Goal: Task Accomplishment & Management: Complete application form

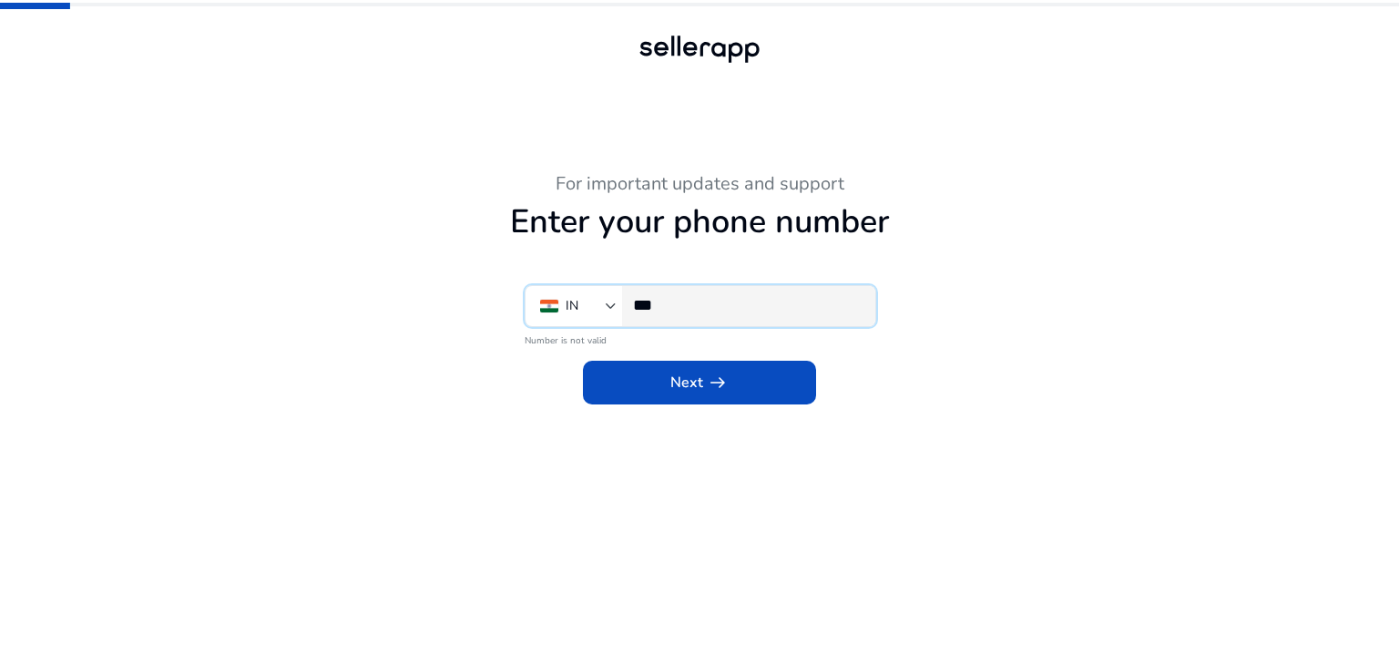
click at [748, 302] on input "***" at bounding box center [747, 305] width 228 height 20
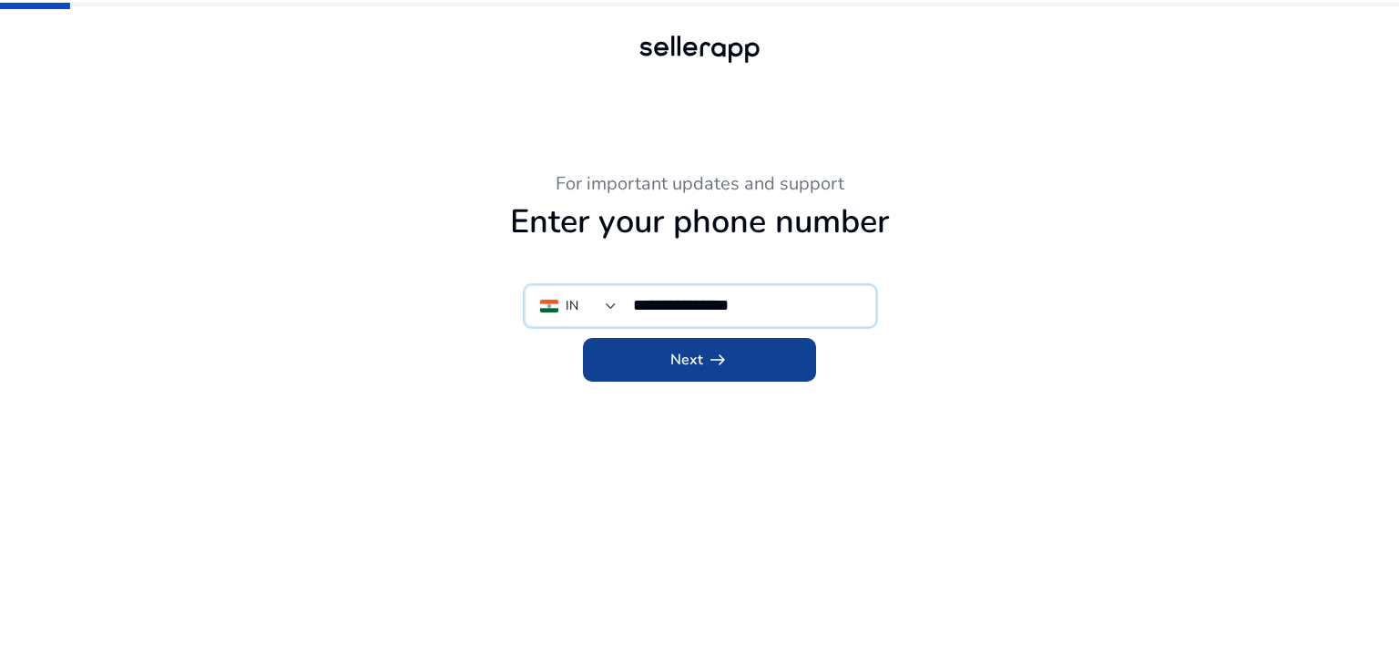
type input "**********"
click at [711, 374] on span at bounding box center [699, 360] width 233 height 44
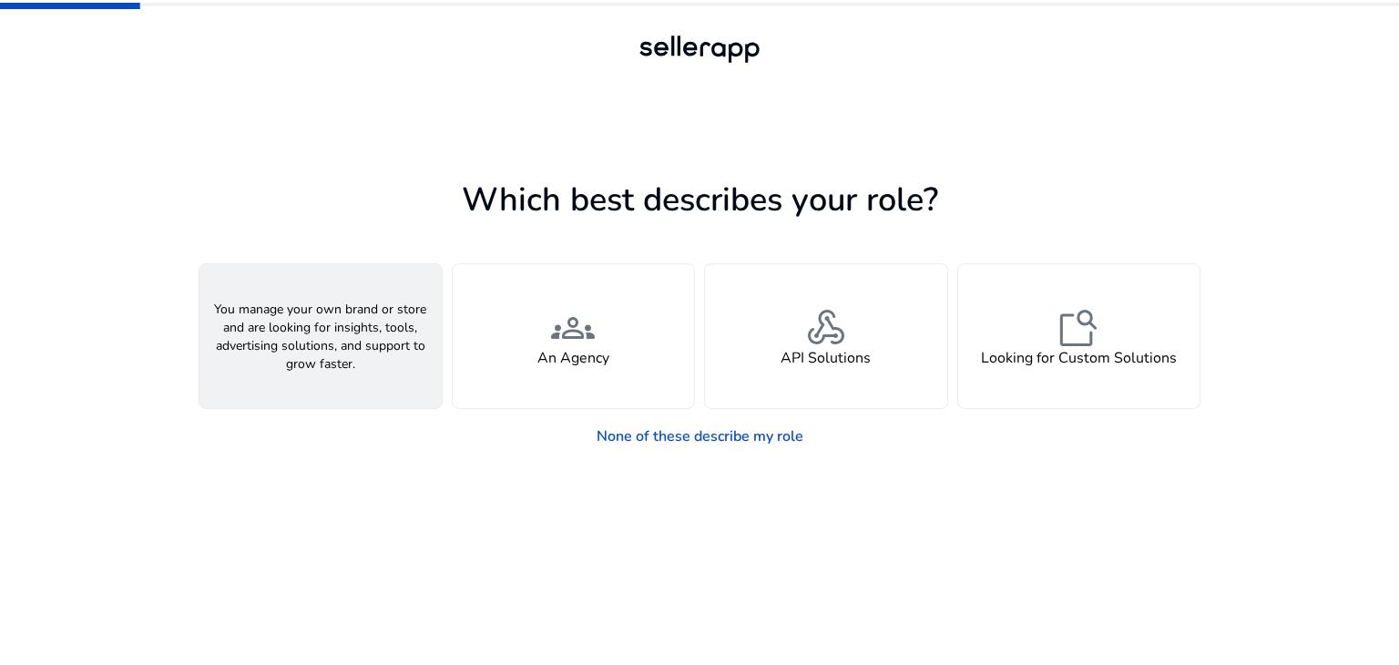
click at [361, 364] on div "person A Seller" at bounding box center [321, 336] width 242 height 144
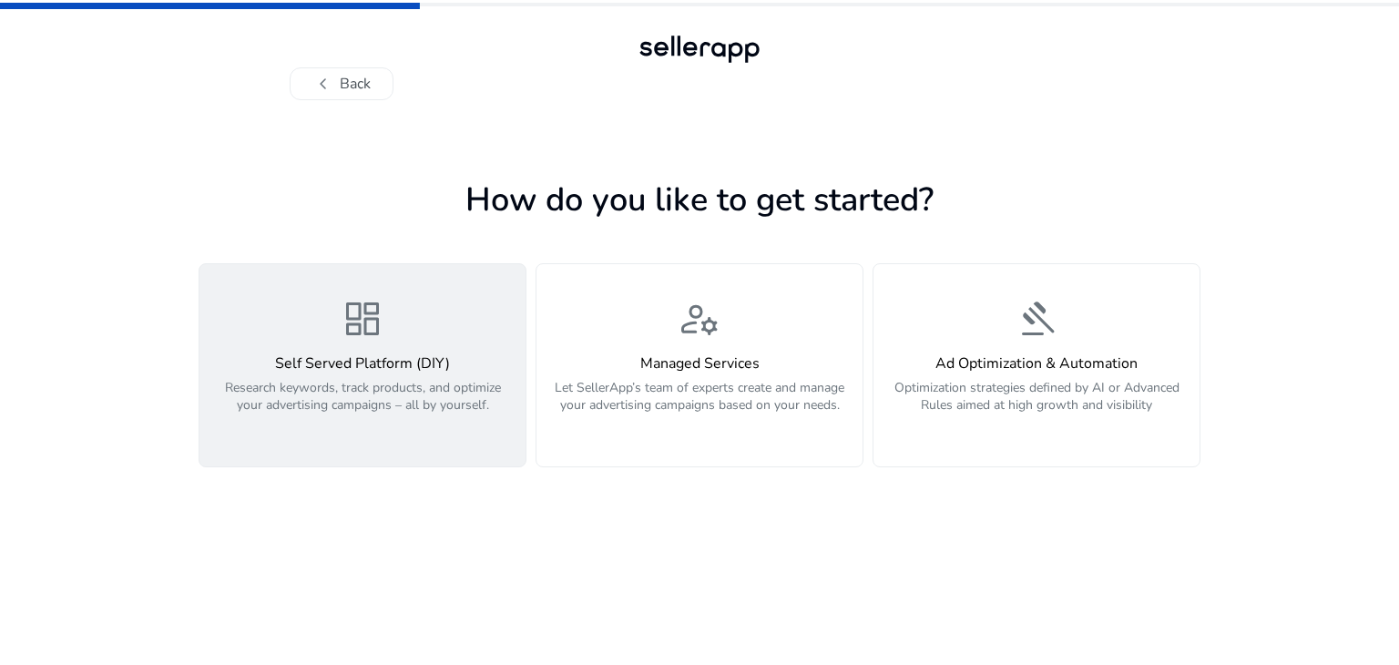
click at [427, 392] on p "Research keywords, track products, and optimize your advertising campaigns – al…" at bounding box center [362, 406] width 304 height 55
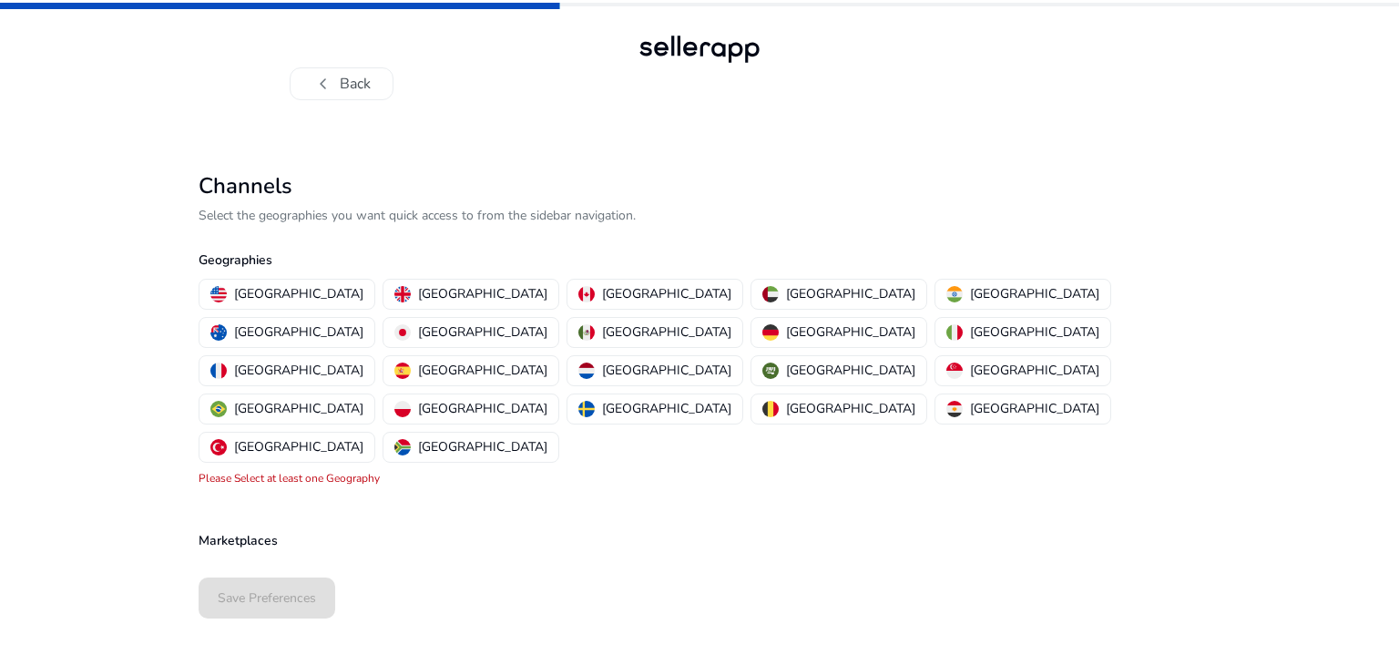
click at [344, 215] on p "Select the geographies you want quick access to from the sidebar navigation." at bounding box center [700, 215] width 1002 height 19
click at [970, 292] on p "[GEOGRAPHIC_DATA]" at bounding box center [1034, 293] width 129 height 19
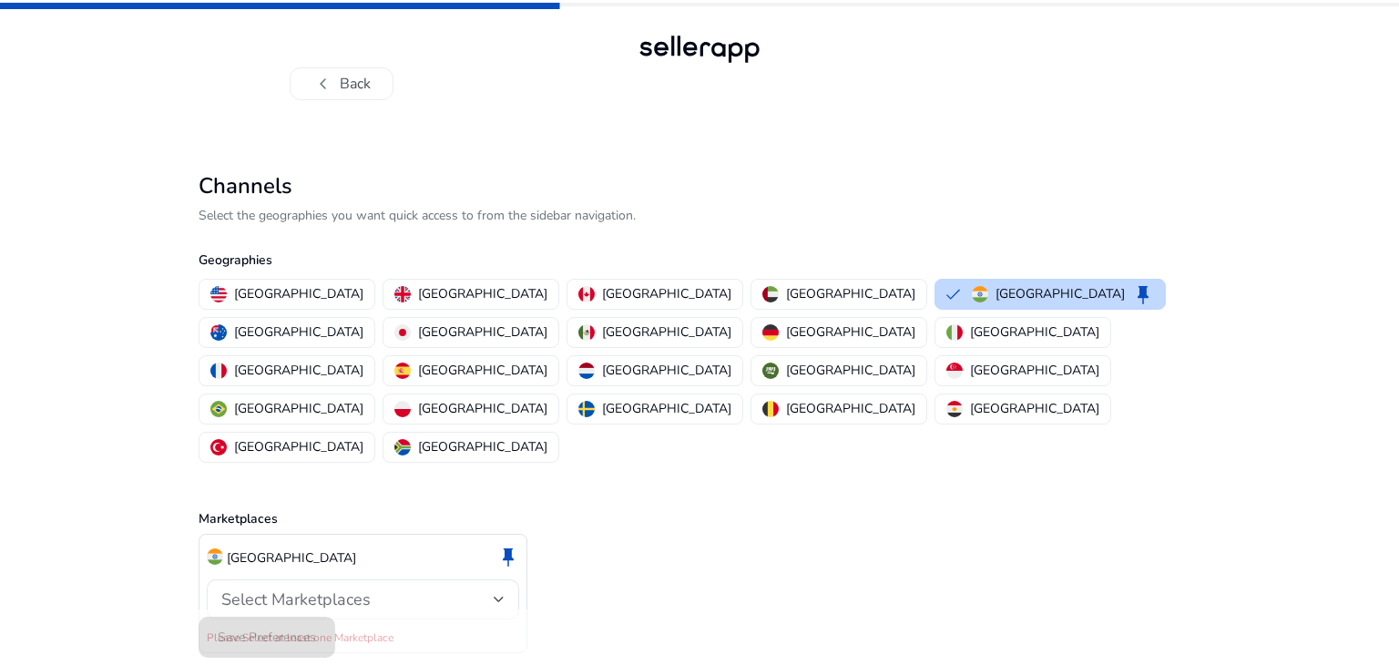
click at [124, 438] on div "chevron_left Back Channels Select the geographies you want quick access to from…" at bounding box center [699, 361] width 1399 height 723
click at [498, 596] on div at bounding box center [499, 599] width 11 height 7
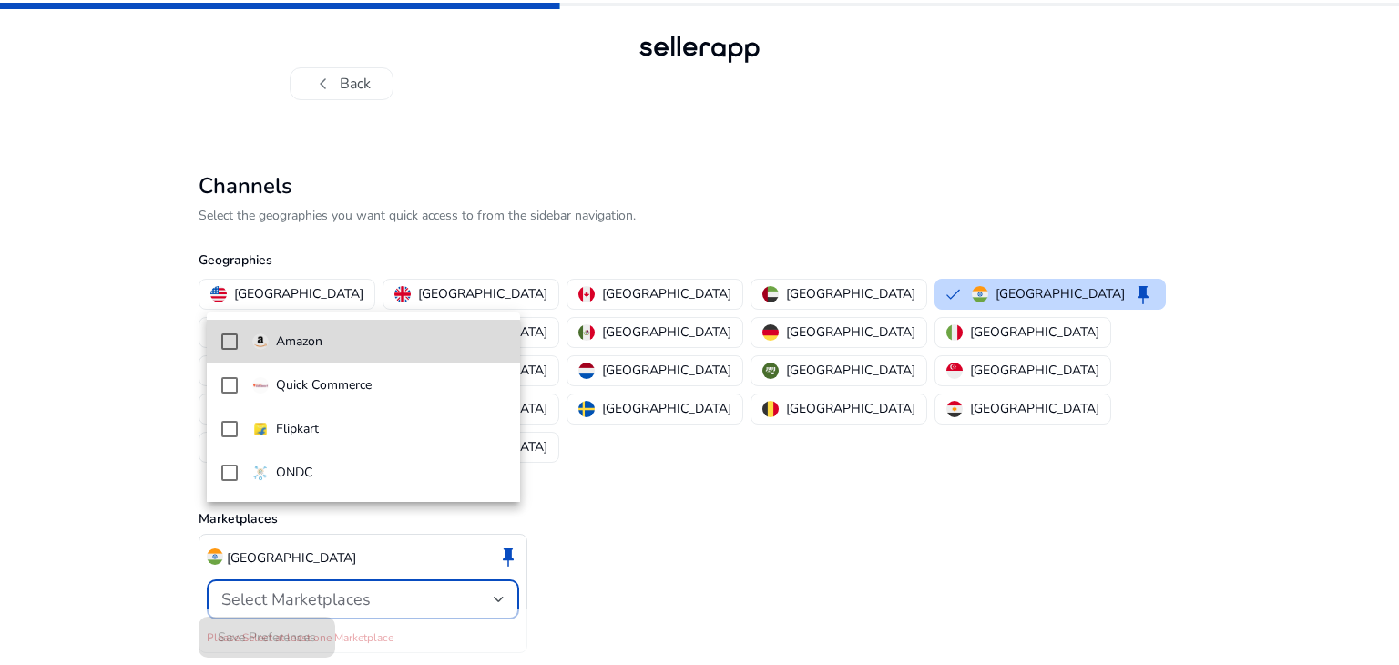
click at [322, 347] on p "Amazon" at bounding box center [299, 342] width 46 height 20
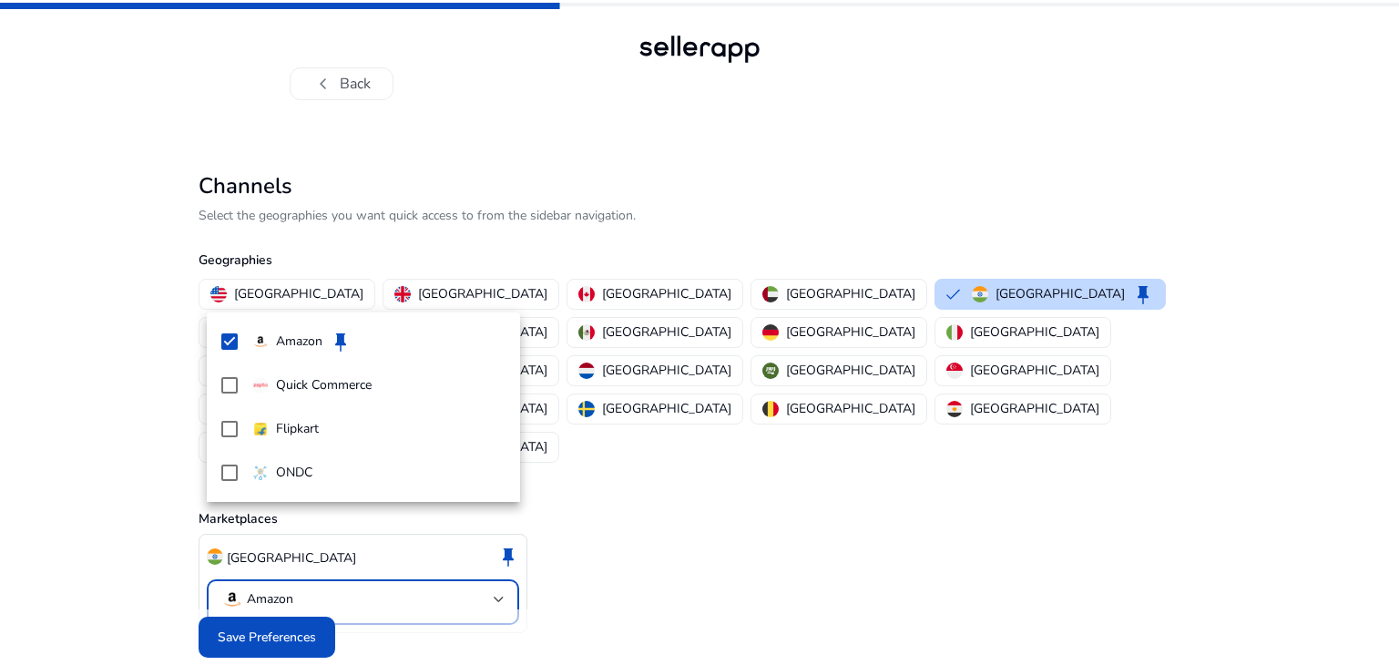
click at [275, 599] on div at bounding box center [699, 332] width 1399 height 665
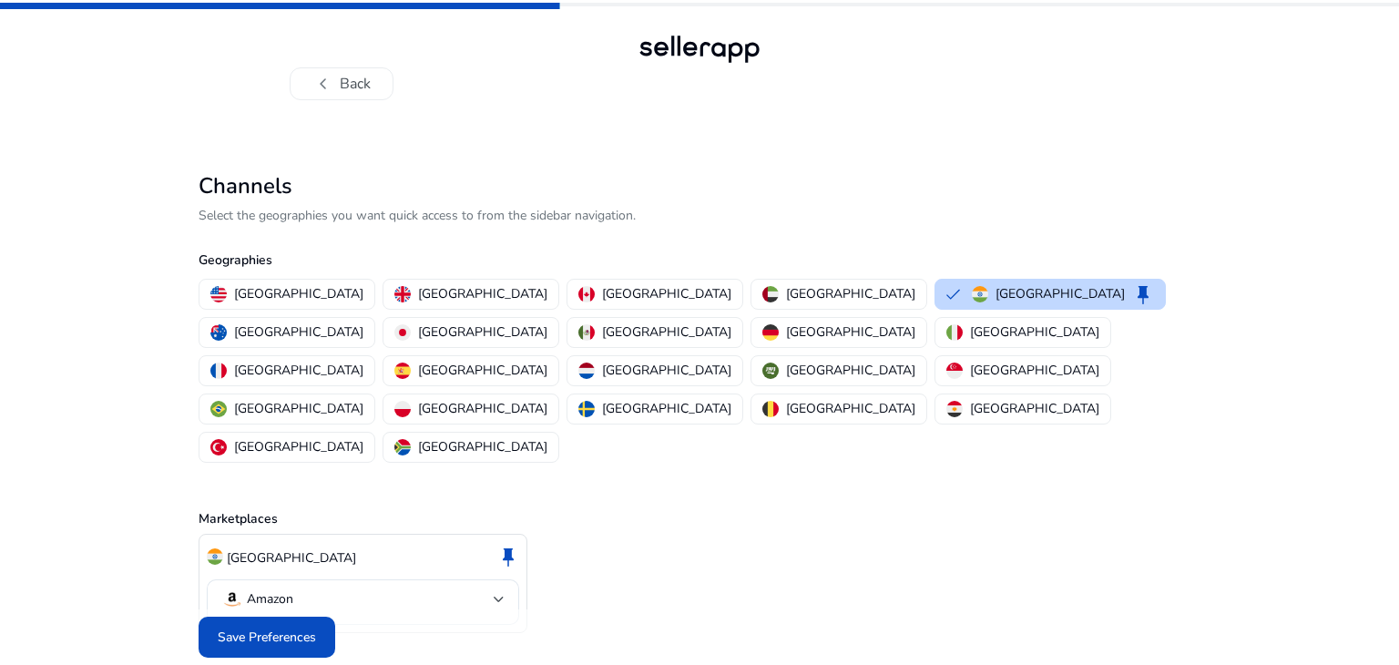
click at [275, 628] on span "Save Preferences" at bounding box center [267, 637] width 98 height 19
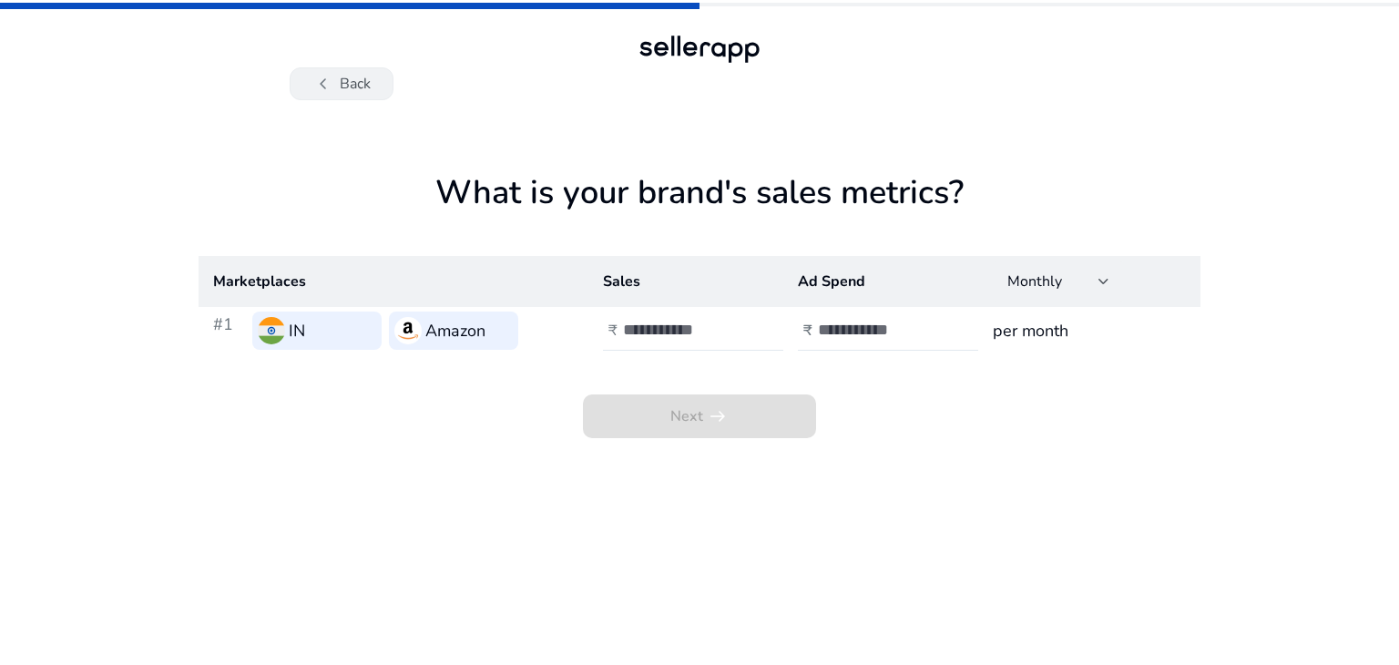
click at [340, 87] on button "chevron_left Back" at bounding box center [342, 83] width 104 height 33
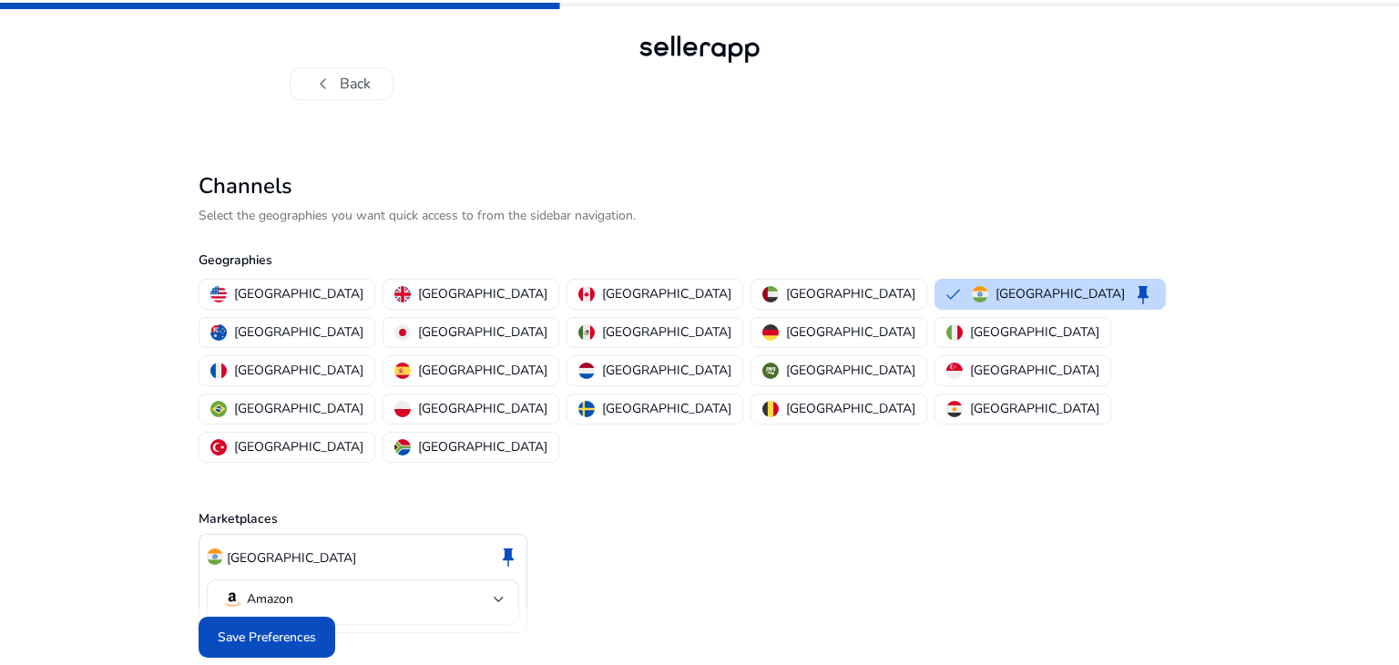
click at [340, 87] on button "chevron_left Back" at bounding box center [342, 83] width 104 height 33
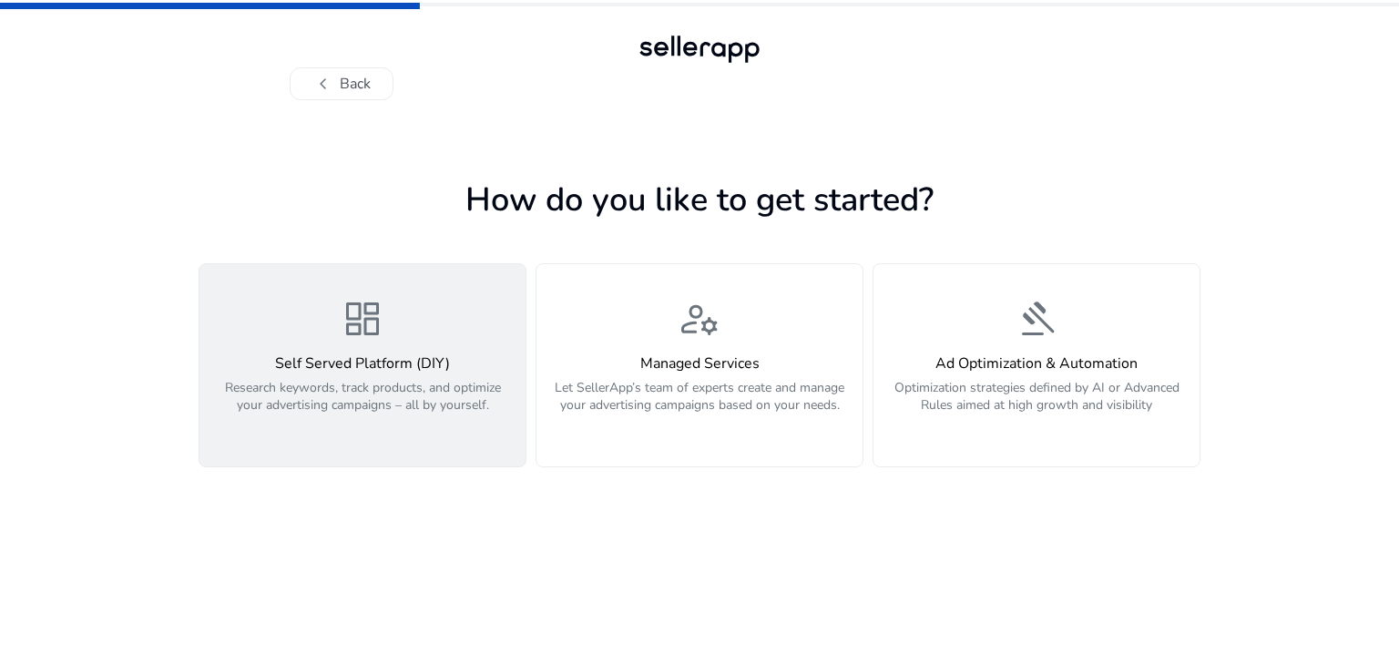
click at [349, 363] on h4 "Self Served Platform (DIY)" at bounding box center [362, 363] width 304 height 17
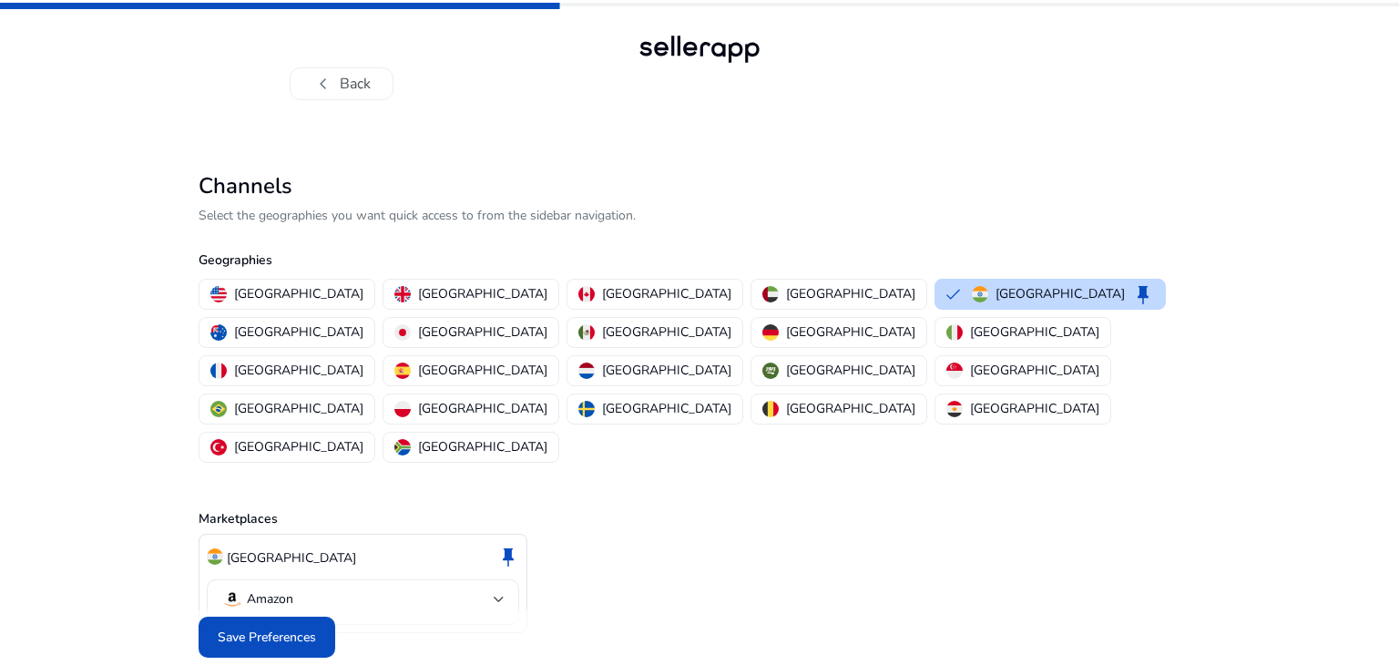
click at [507, 579] on div "Amazon" at bounding box center [363, 602] width 312 height 46
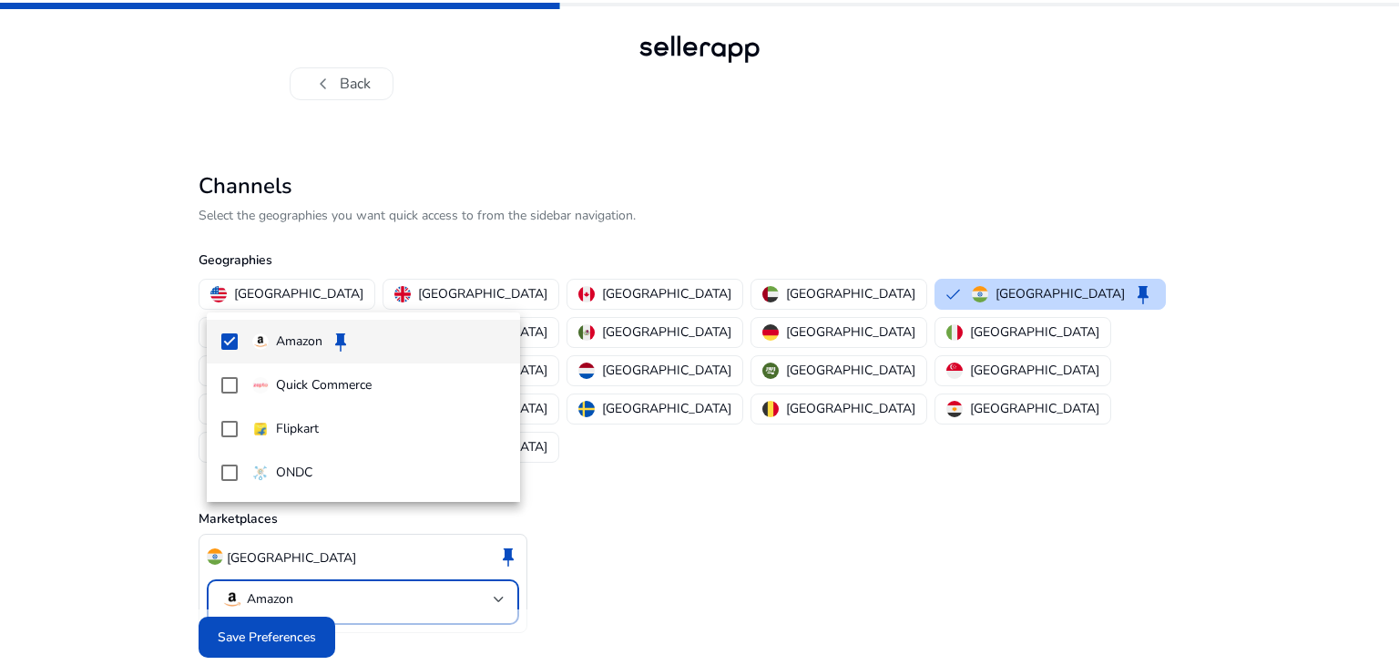
click at [270, 599] on div at bounding box center [699, 332] width 1399 height 665
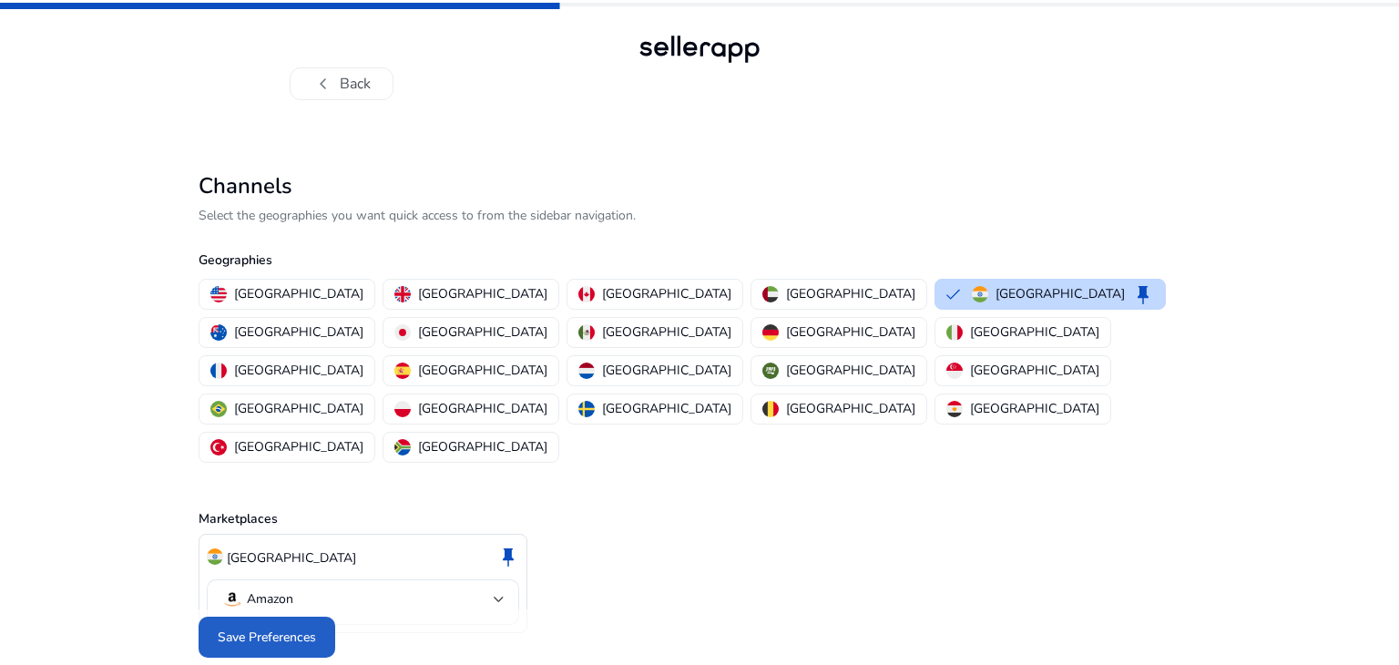
click at [270, 628] on span "Save Preferences" at bounding box center [267, 637] width 98 height 19
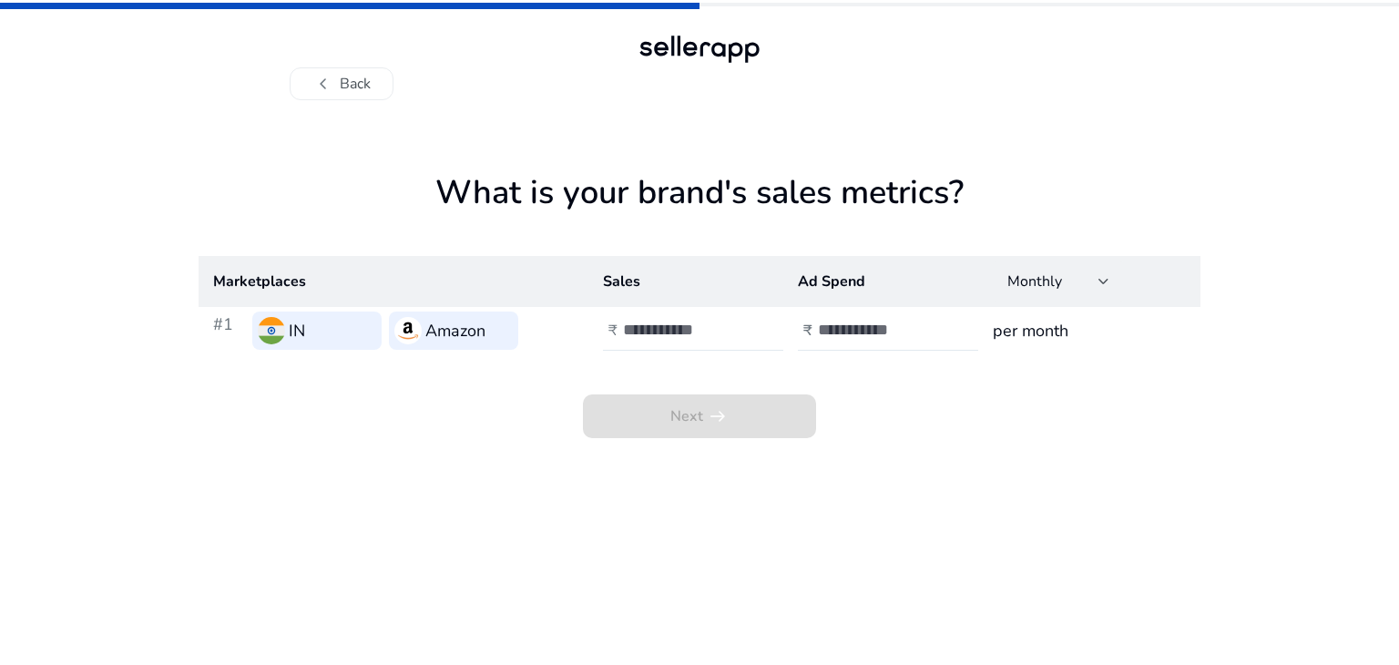
click at [283, 329] on img at bounding box center [271, 330] width 27 height 27
click at [702, 327] on input "number" at bounding box center [684, 330] width 123 height 20
type input "*"
click at [878, 333] on input "number" at bounding box center [879, 330] width 123 height 20
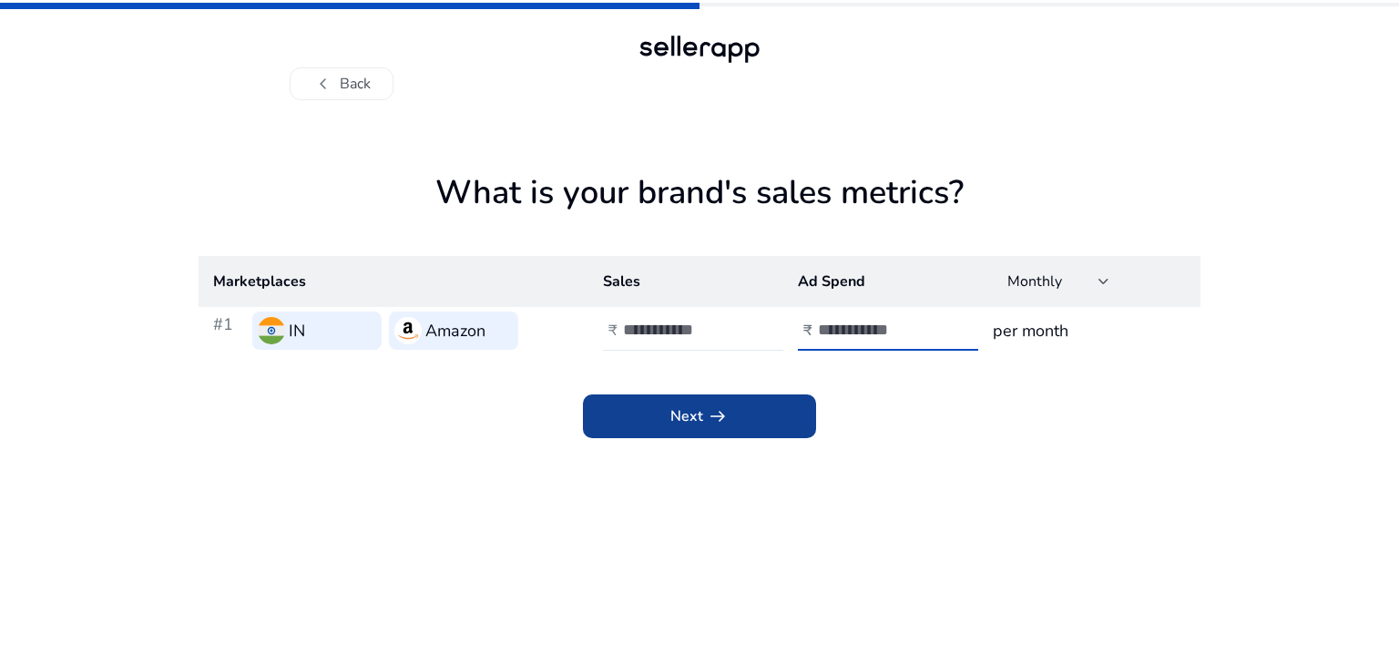
type input "*"
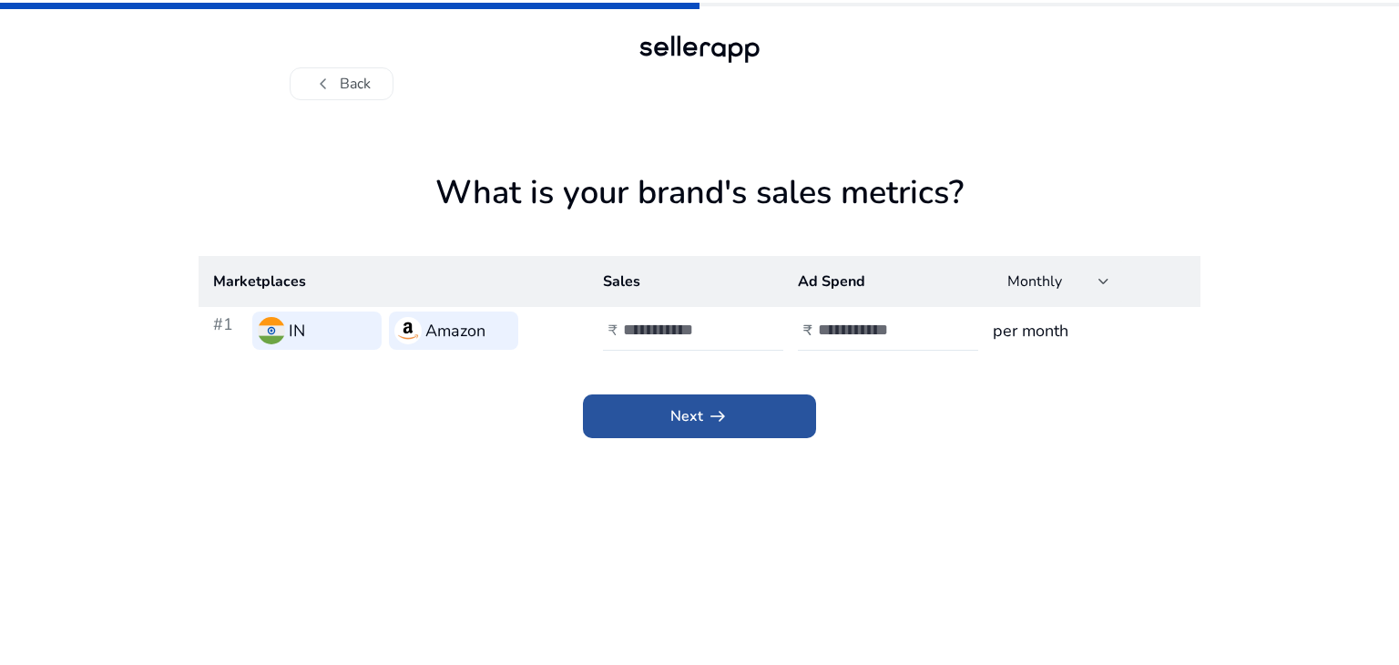
click at [701, 420] on span "Next arrow_right_alt" at bounding box center [699, 416] width 58 height 22
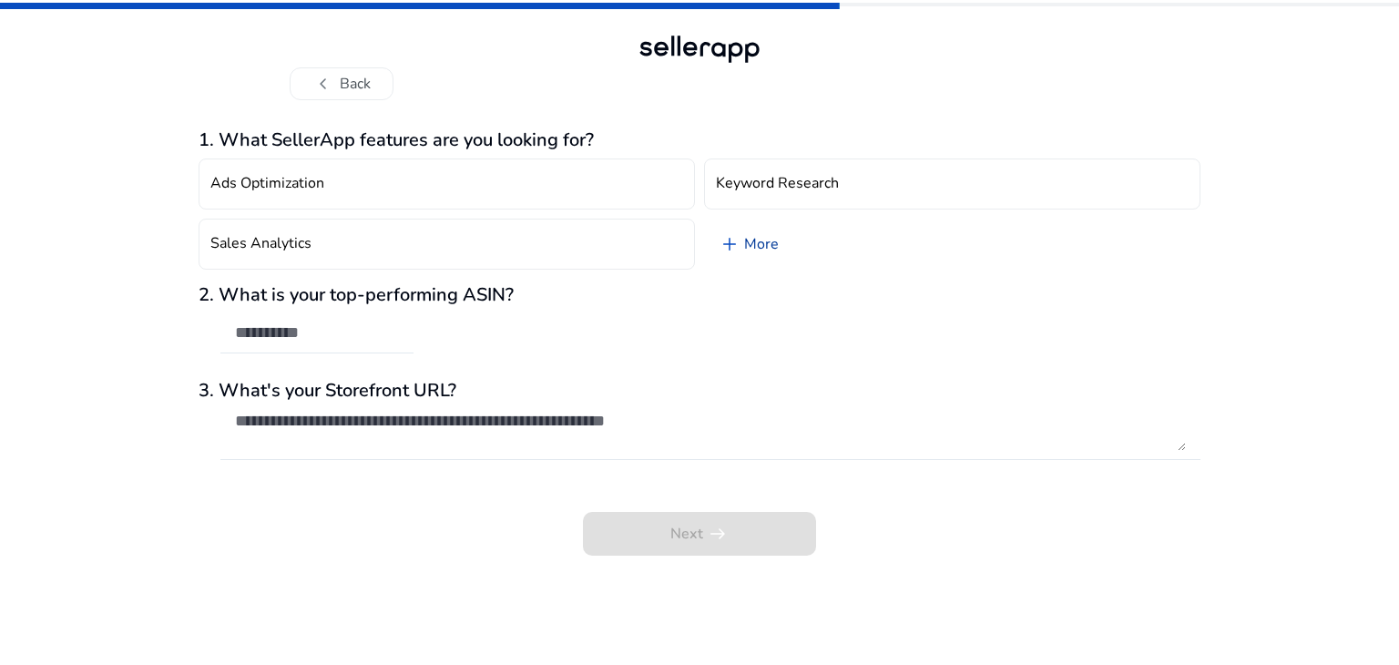
click at [747, 246] on link "add More" at bounding box center [748, 244] width 89 height 51
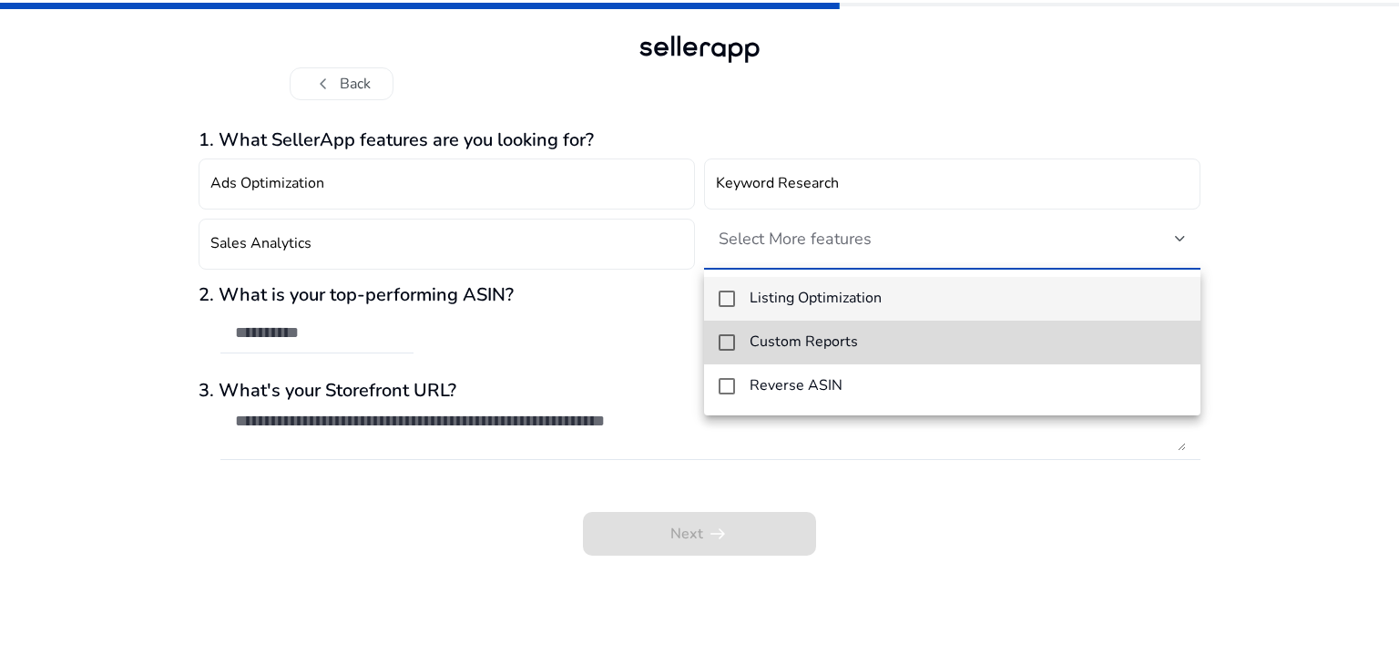
click at [802, 354] on mat-option "Custom Reports" at bounding box center [952, 343] width 496 height 44
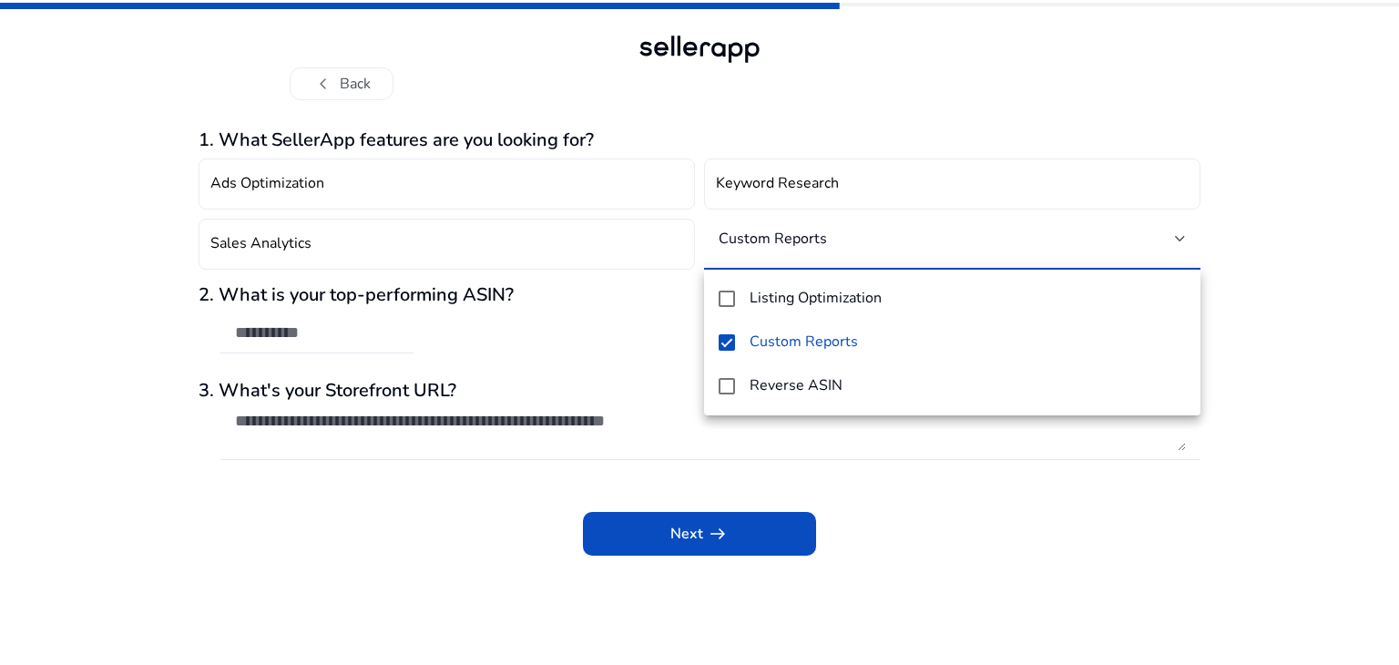
click at [126, 350] on div at bounding box center [699, 332] width 1399 height 665
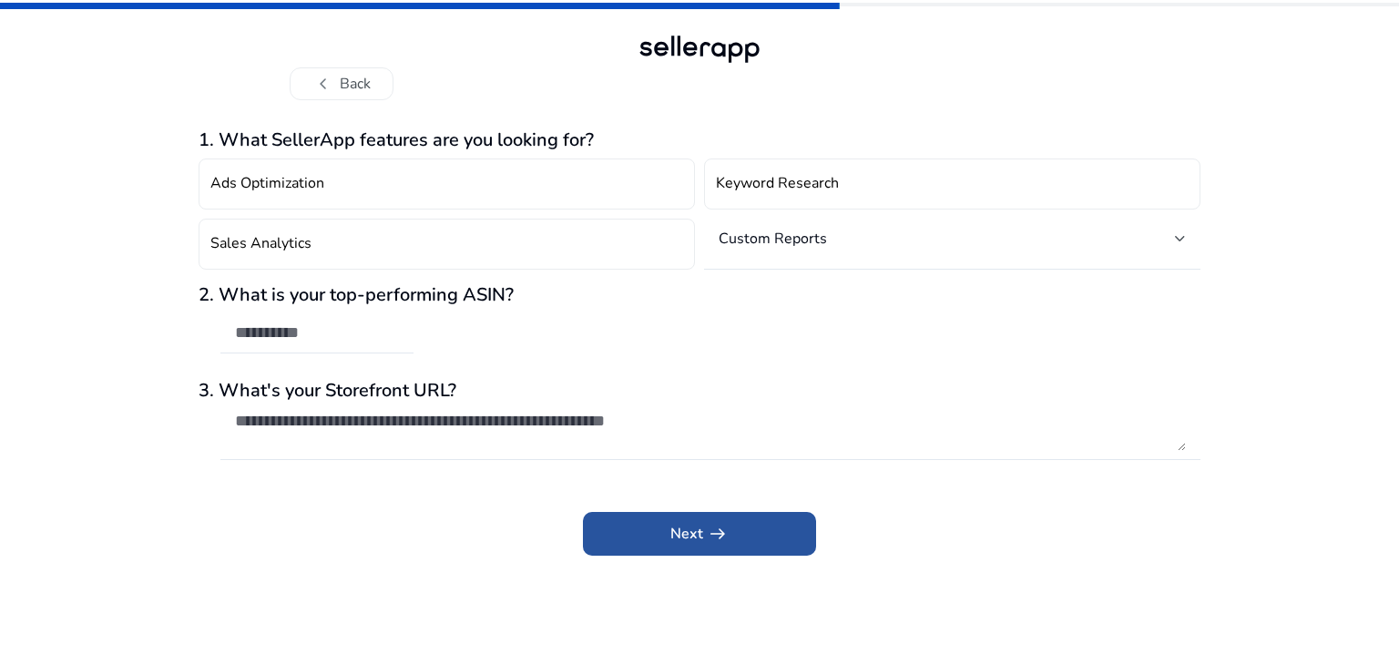
click at [688, 540] on span "Next arrow_right_alt" at bounding box center [699, 534] width 58 height 22
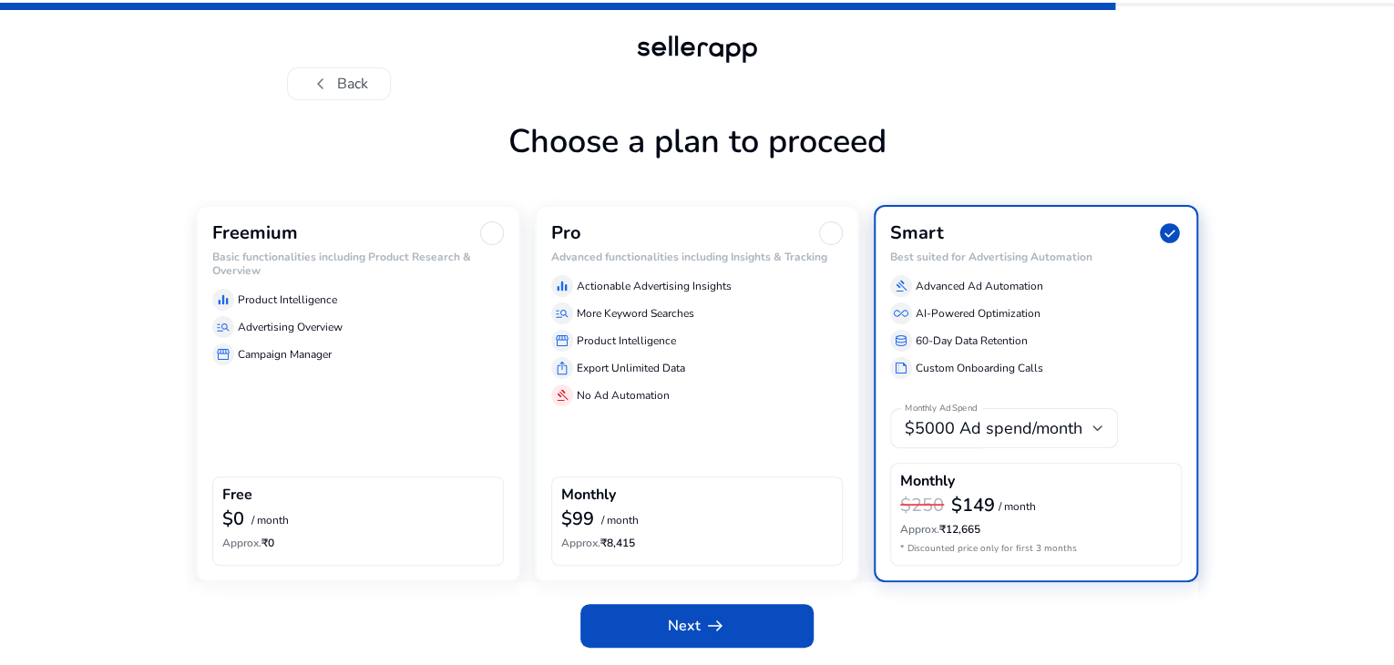
click at [284, 160] on div "Choose a plan to proceed Freemium Basic functionalities including Product Resea…" at bounding box center [697, 382] width 1002 height 565
click at [311, 302] on p "Product Intelligence" at bounding box center [287, 300] width 99 height 16
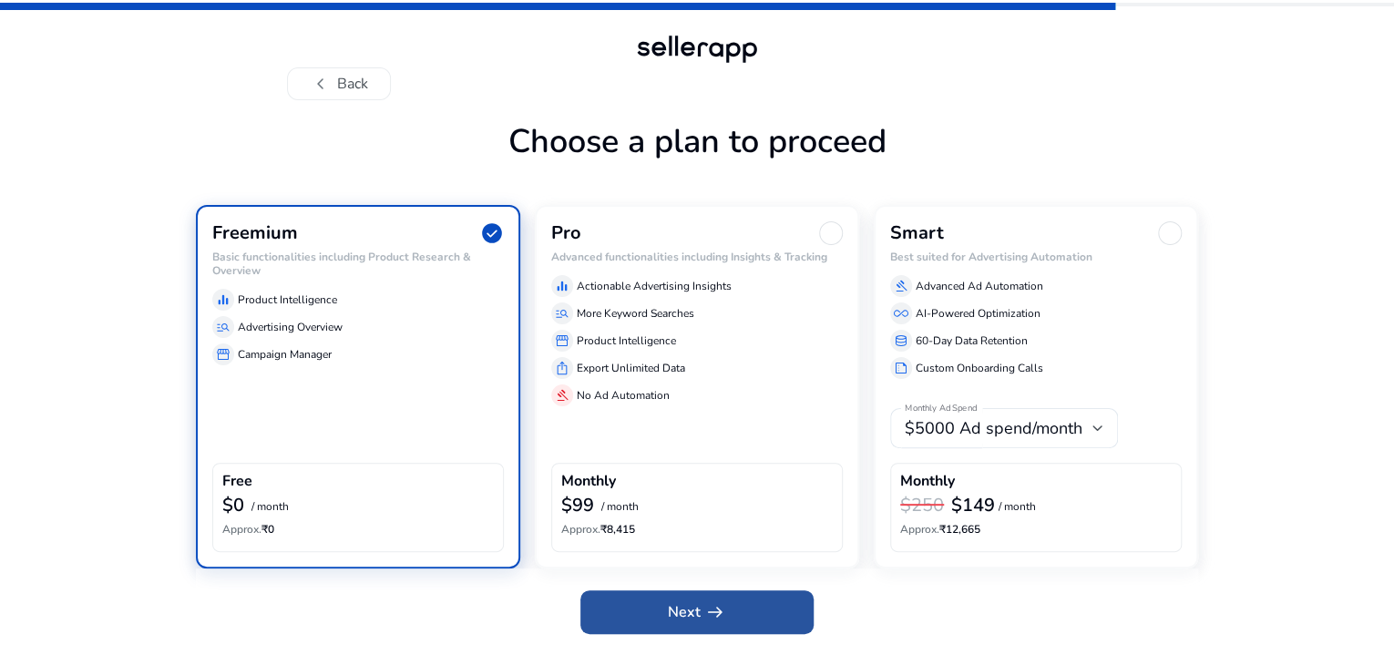
click at [719, 622] on span "arrow_right_alt" at bounding box center [715, 612] width 22 height 22
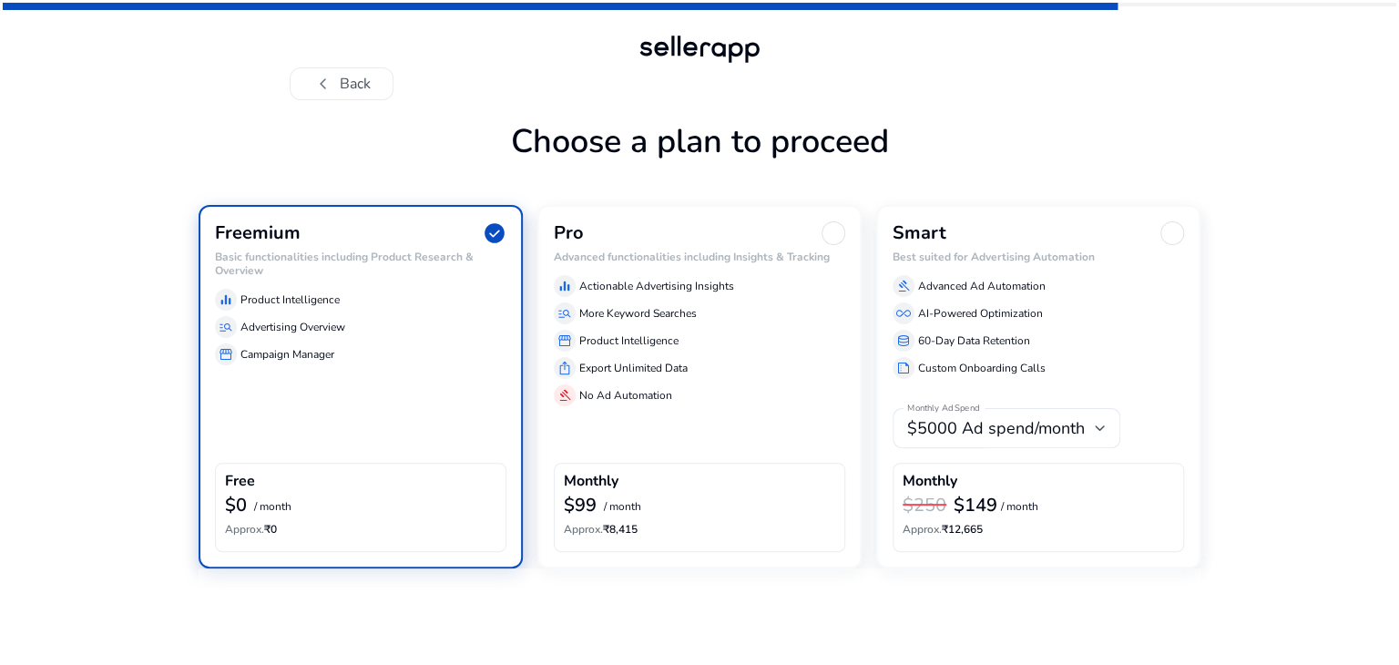
scroll to position [0, 0]
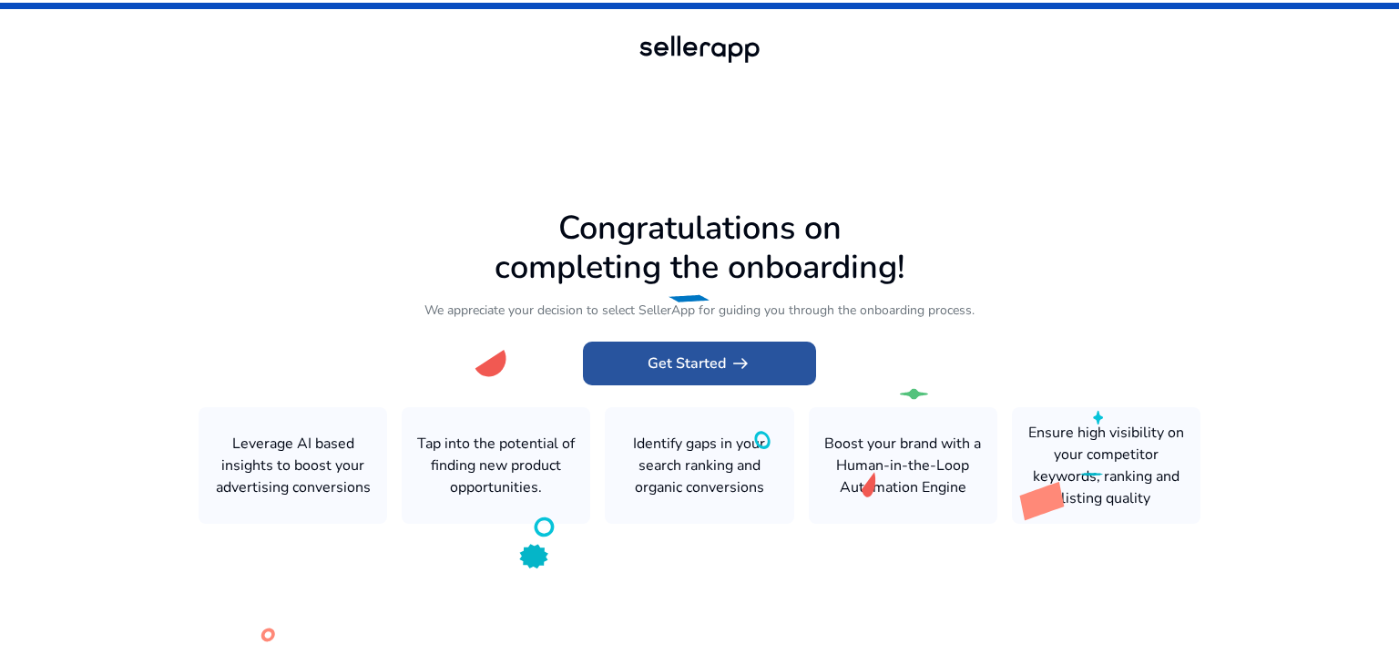
click at [727, 355] on app-icon "arrow_right_alt" at bounding box center [739, 364] width 26 height 22
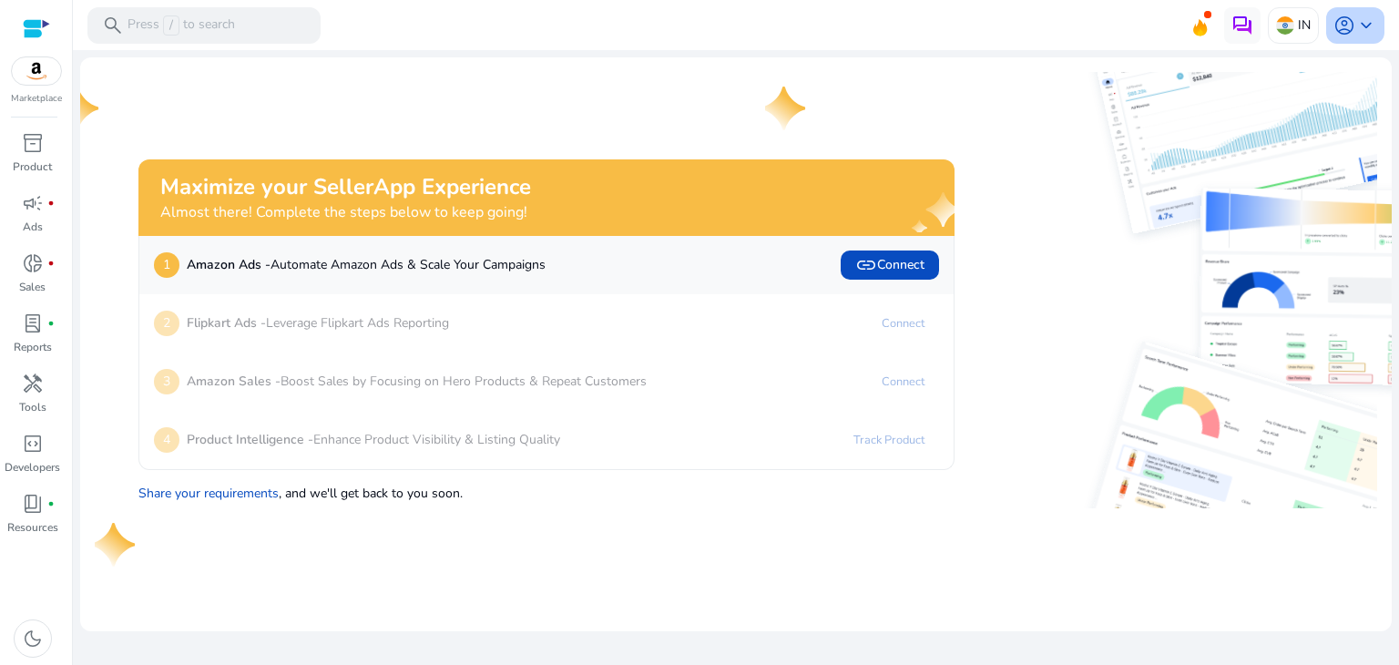
click at [1368, 29] on span "keyboard_arrow_down" at bounding box center [1367, 26] width 22 height 22
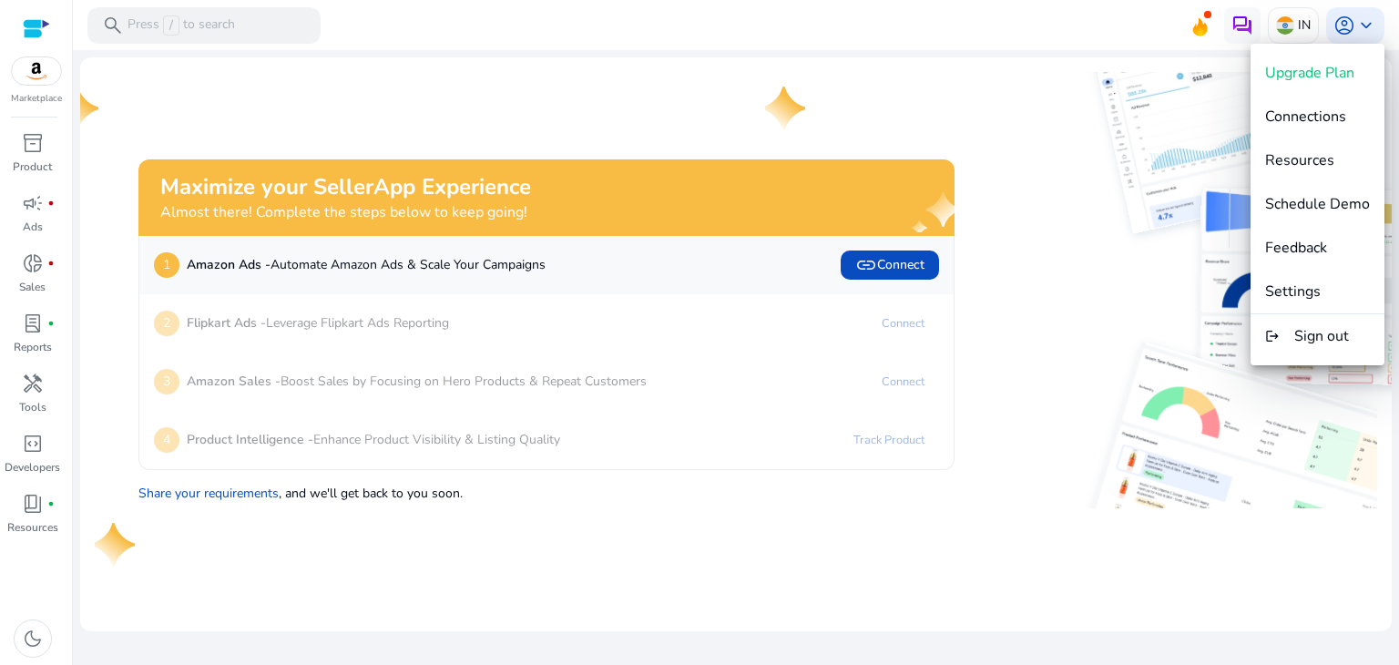
click at [951, 47] on div at bounding box center [699, 332] width 1399 height 665
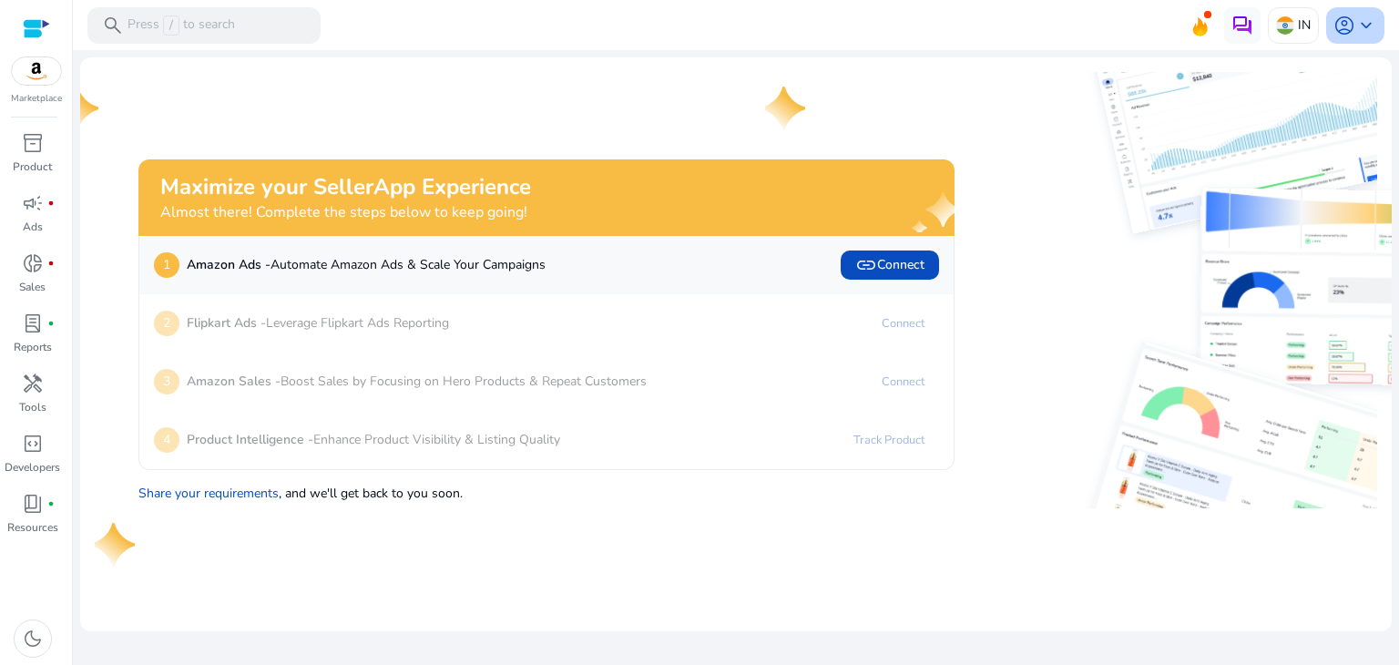
click at [1367, 18] on span "keyboard_arrow_down" at bounding box center [1367, 26] width 22 height 22
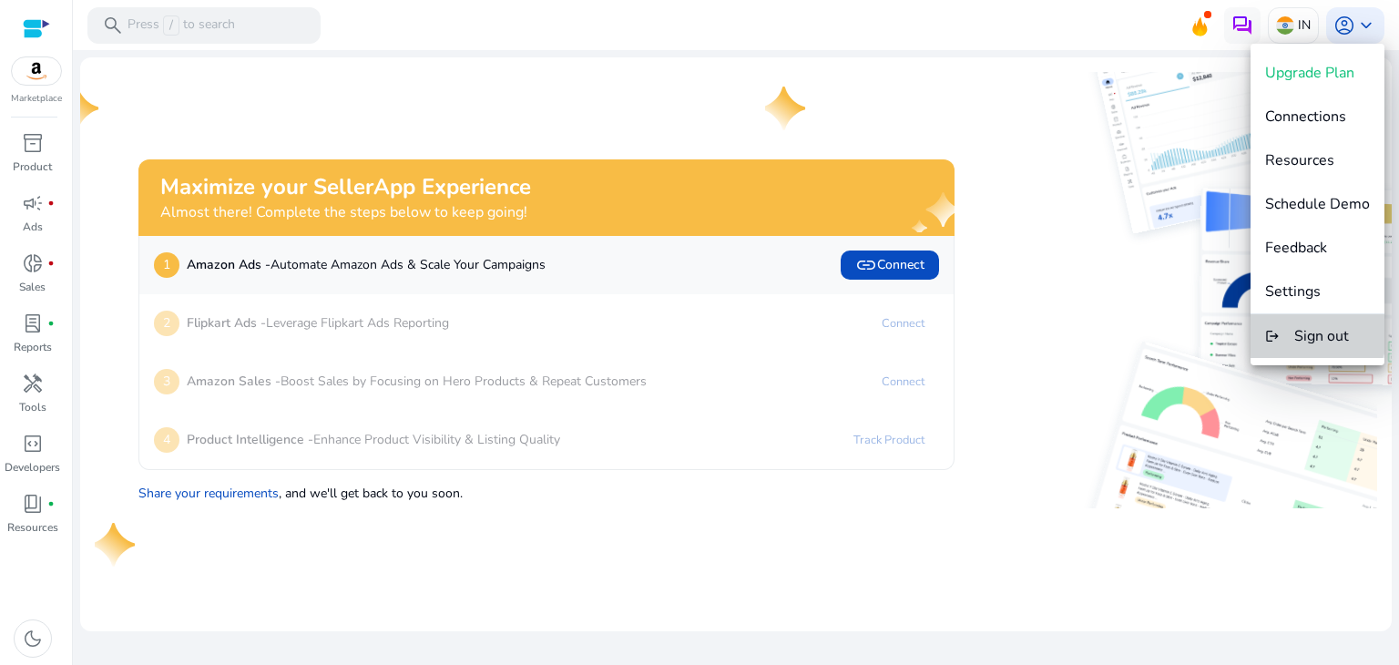
click at [1317, 333] on span "Sign out" at bounding box center [1322, 336] width 55 height 20
